Goal: Information Seeking & Learning: Learn about a topic

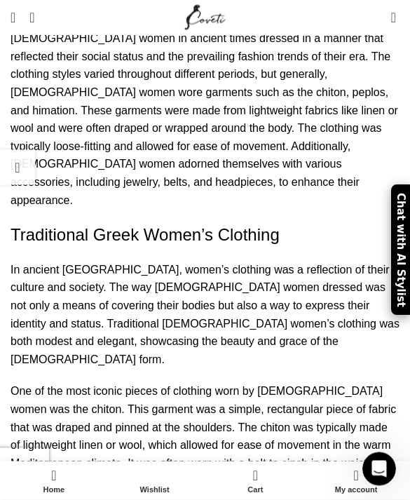
scroll to position [875, 0]
